Goal: Information Seeking & Learning: Learn about a topic

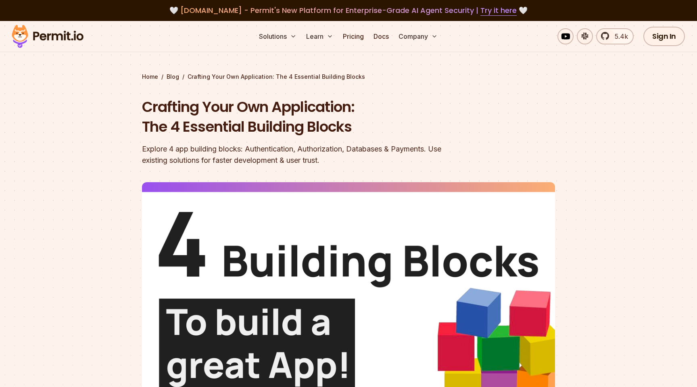
click at [66, 34] on img at bounding box center [47, 36] width 79 height 27
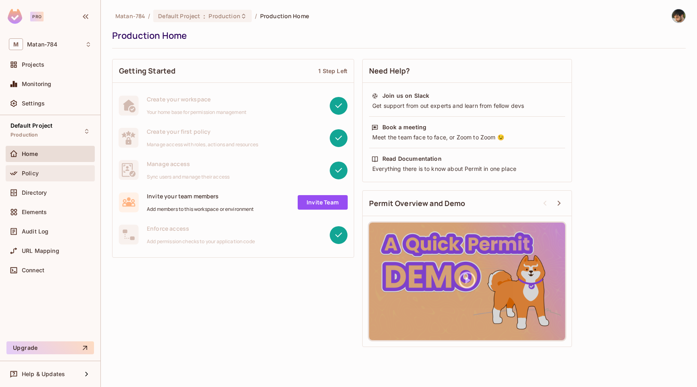
click at [66, 178] on div "Policy" at bounding box center [50, 173] width 89 height 16
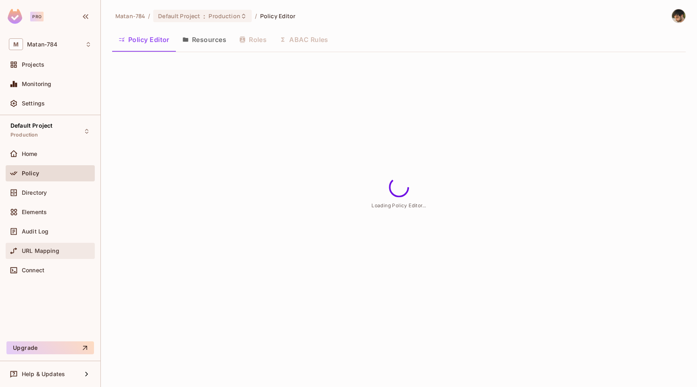
click at [59, 255] on div "URL Mapping" at bounding box center [50, 250] width 89 height 16
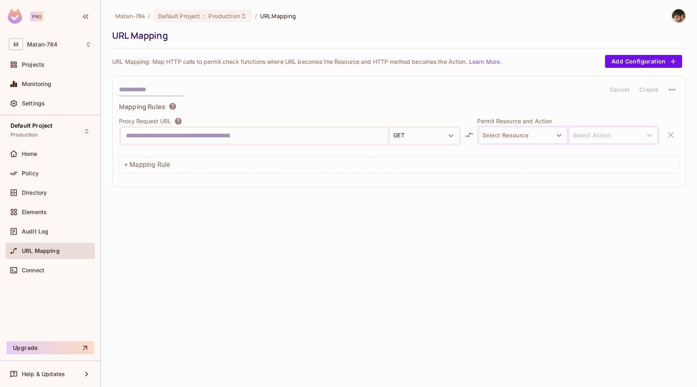
click at [495, 61] on link "Learn More." at bounding box center [485, 61] width 32 height 7
